Goal: Task Accomplishment & Management: Manage account settings

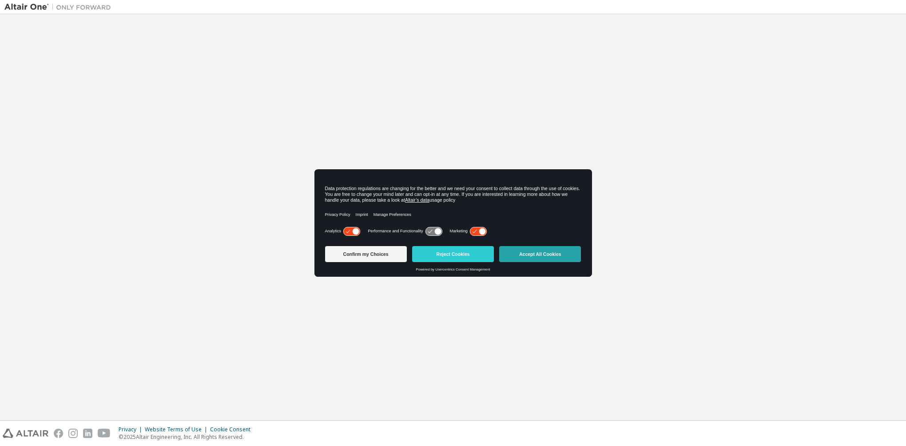
click at [547, 254] on button "Accept All Cookies" at bounding box center [540, 254] width 82 height 16
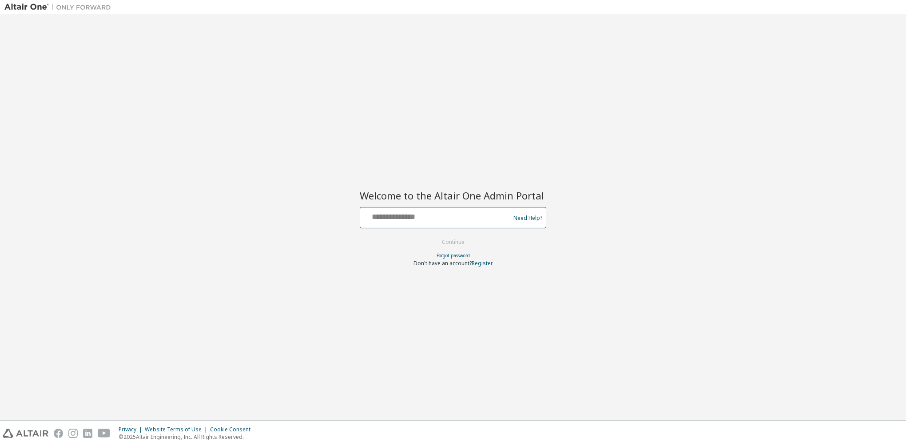
click at [416, 219] on input "text" at bounding box center [436, 215] width 145 height 13
type input "**********"
click at [443, 241] on button "Continue" at bounding box center [453, 241] width 41 height 13
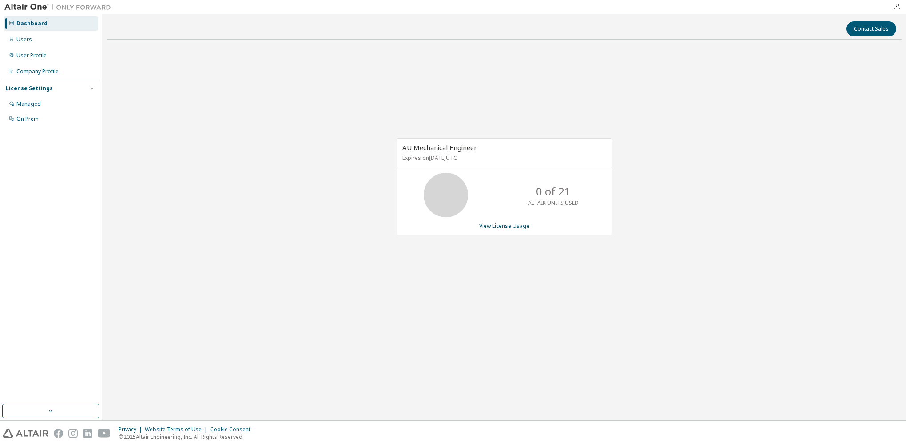
click at [32, 8] on img at bounding box center [59, 7] width 111 height 9
click at [36, 6] on img at bounding box center [59, 7] width 111 height 9
